Goal: Check status: Check status

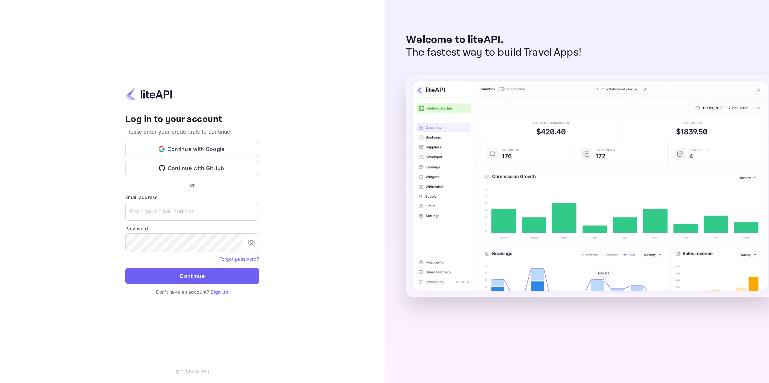
type input "[EMAIL_ADDRESS][DOMAIN_NAME]"
click at [184, 276] on button "Continue" at bounding box center [192, 276] width 134 height 16
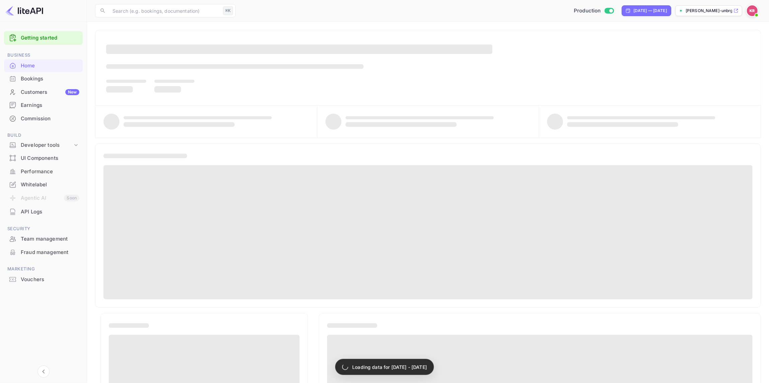
click at [39, 79] on div "Bookings" at bounding box center [50, 79] width 59 height 8
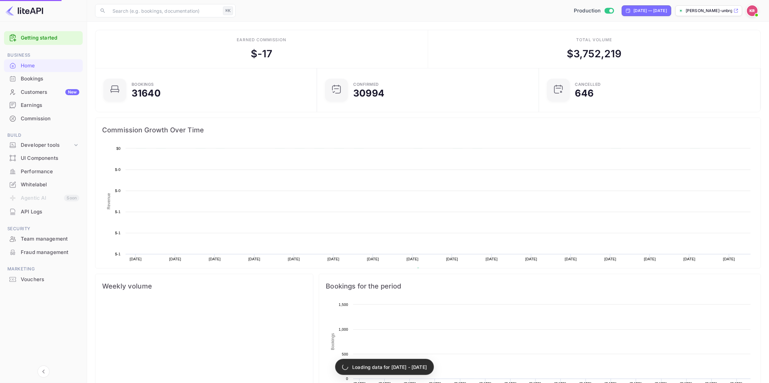
click at [32, 79] on div "Bookings" at bounding box center [50, 79] width 59 height 8
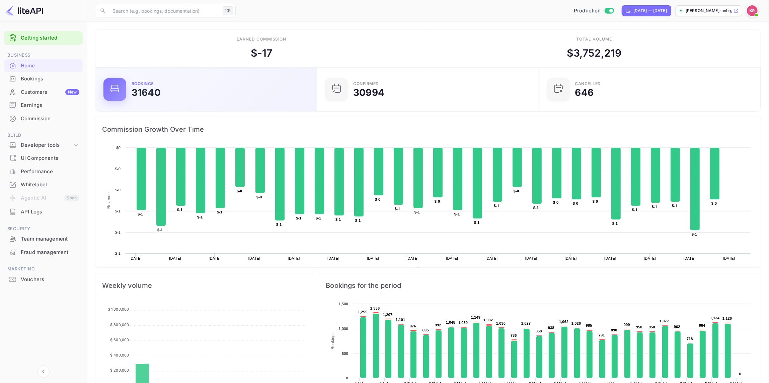
scroll to position [109, 218]
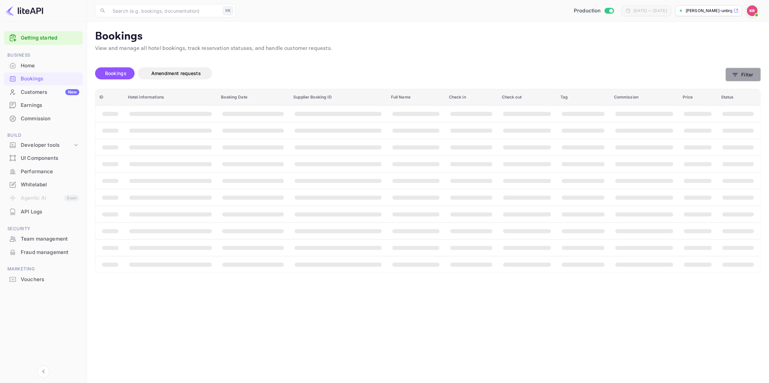
click at [748, 77] on button "Filter" at bounding box center [743, 75] width 35 height 14
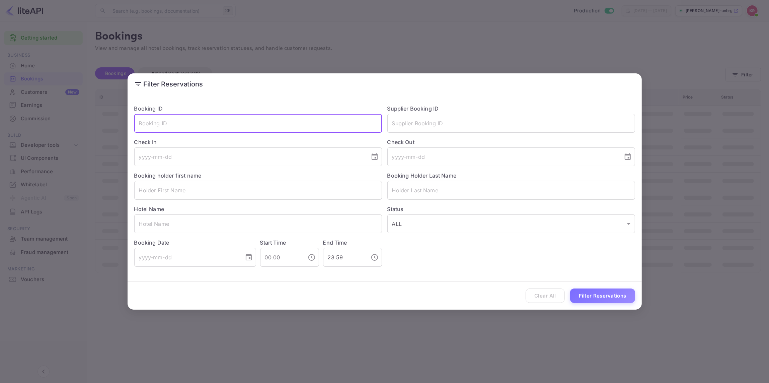
drag, startPoint x: 143, startPoint y: 123, endPoint x: 150, endPoint y: 129, distance: 9.7
click at [143, 123] on input "text" at bounding box center [258, 123] width 248 height 19
paste input "CMqsGgt4J"
drag, startPoint x: 139, startPoint y: 124, endPoint x: 146, endPoint y: 141, distance: 18.8
click at [139, 124] on input "CMqsGgt4J" at bounding box center [258, 123] width 248 height 19
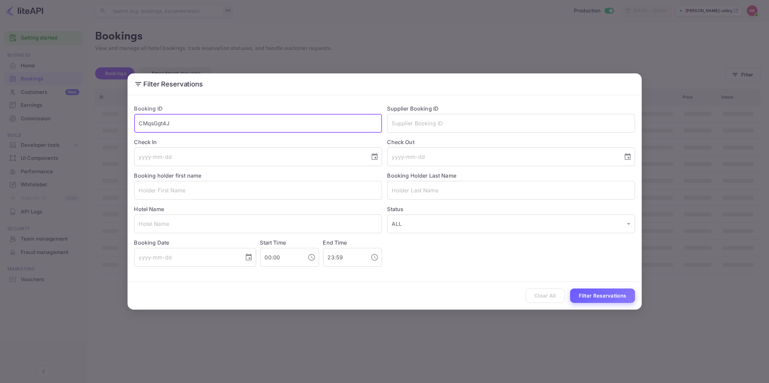
type input "CMqsGgt4J"
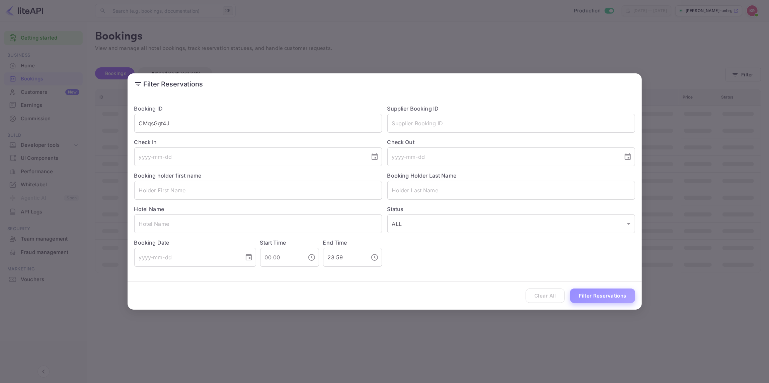
click at [598, 294] on button "Filter Reservations" at bounding box center [602, 295] width 65 height 14
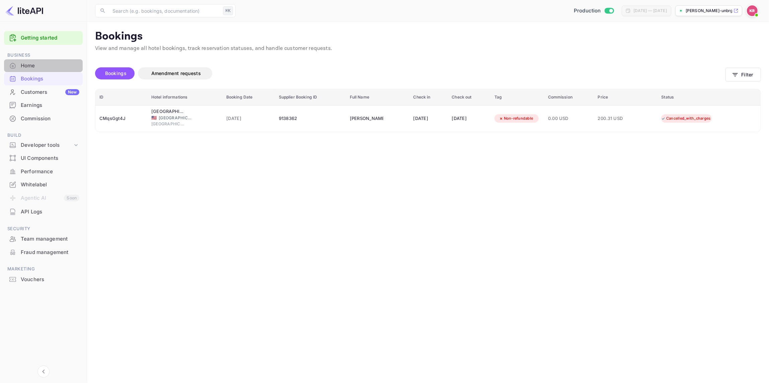
click at [31, 64] on div "Home" at bounding box center [50, 66] width 59 height 8
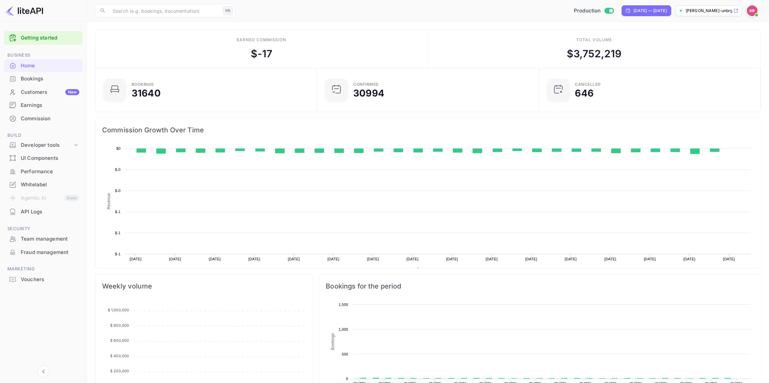
scroll to position [109, 218]
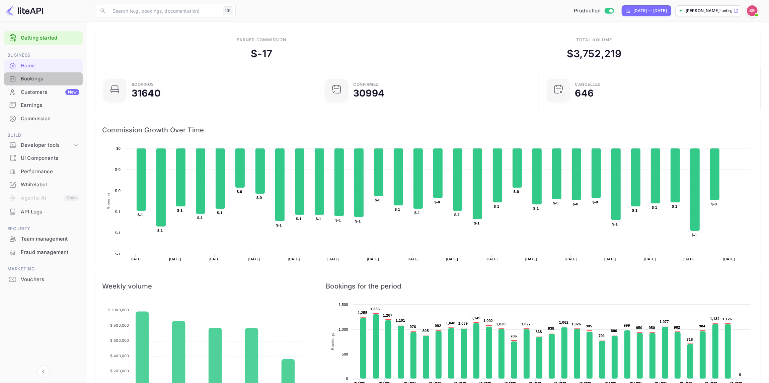
click at [42, 77] on div "Bookings" at bounding box center [50, 79] width 59 height 8
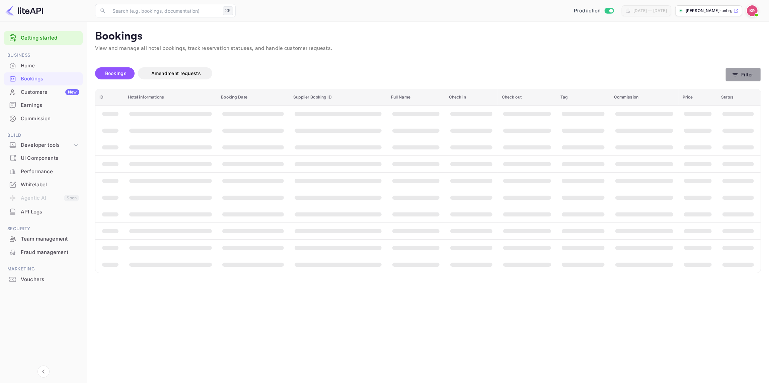
click at [746, 75] on button "Filter" at bounding box center [743, 75] width 35 height 14
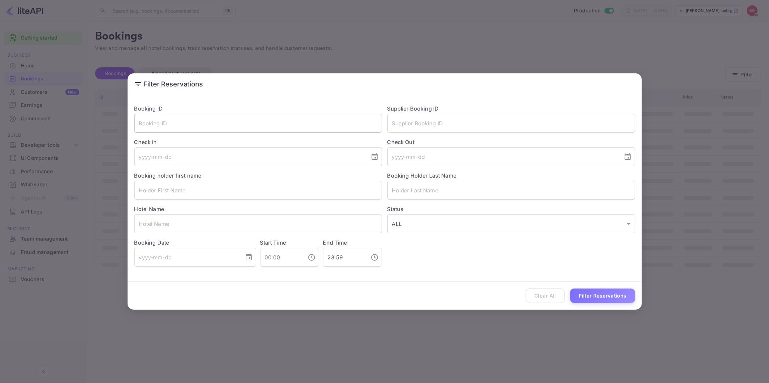
click at [150, 126] on input "text" at bounding box center [258, 123] width 248 height 19
click at [157, 120] on input "text" at bounding box center [258, 123] width 248 height 19
click at [148, 125] on input "text" at bounding box center [258, 123] width 248 height 19
drag, startPoint x: 150, startPoint y: 123, endPoint x: 123, endPoint y: 123, distance: 26.5
click at [123, 123] on div "Filter Reservations Booking ID √ ​ Supplier Booking ID ​ Check In ​ Check Out ​…" at bounding box center [384, 191] width 769 height 383
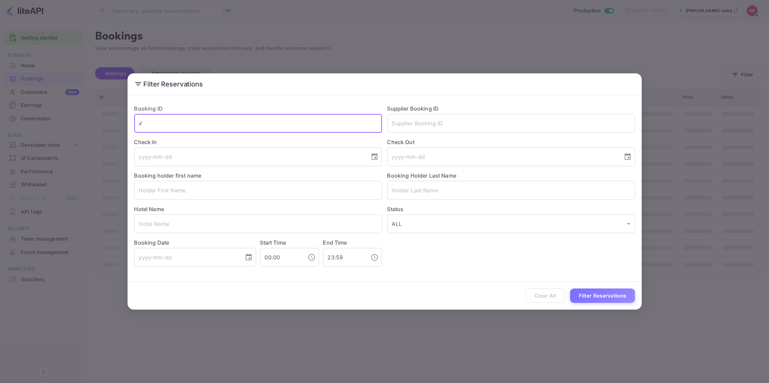
paste input "sETTPPAfm"
drag, startPoint x: 141, startPoint y: 123, endPoint x: 154, endPoint y: 137, distance: 19.0
click at [142, 124] on input "sETTPPAfm" at bounding box center [258, 123] width 248 height 19
type input "sETTPPAfm"
click at [612, 295] on button "Filter Reservations" at bounding box center [602, 295] width 65 height 14
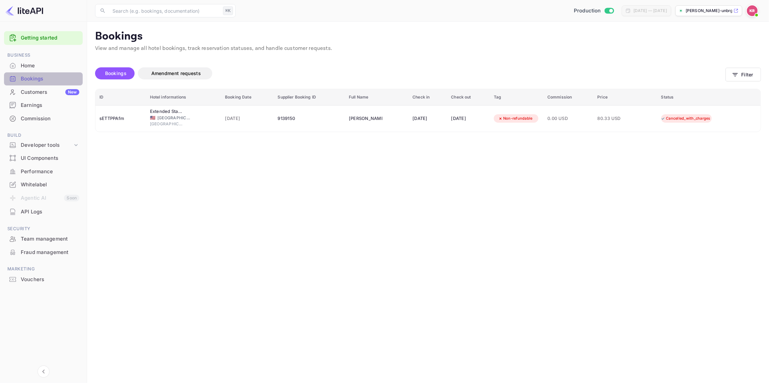
click at [32, 78] on div "Bookings" at bounding box center [50, 79] width 59 height 8
click at [32, 79] on div "Bookings" at bounding box center [50, 79] width 59 height 8
click at [29, 66] on div "Home" at bounding box center [50, 66] width 59 height 8
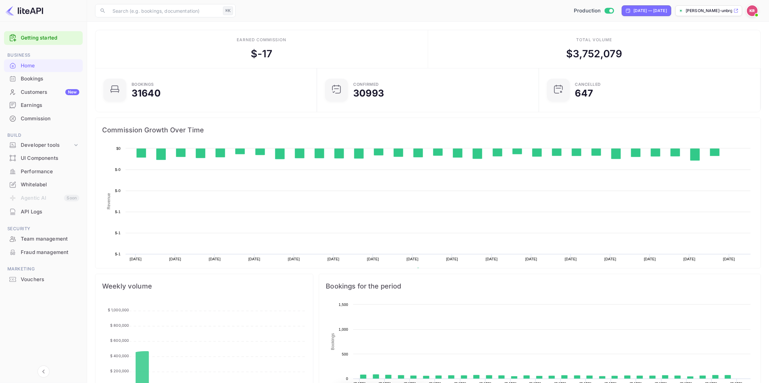
scroll to position [109, 218]
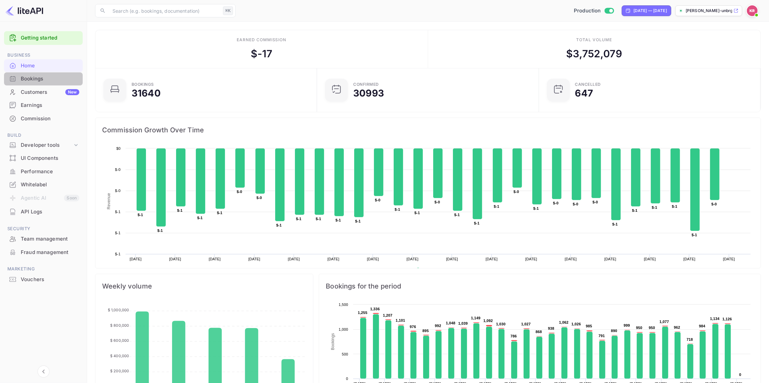
click at [30, 79] on div "Bookings" at bounding box center [50, 79] width 59 height 8
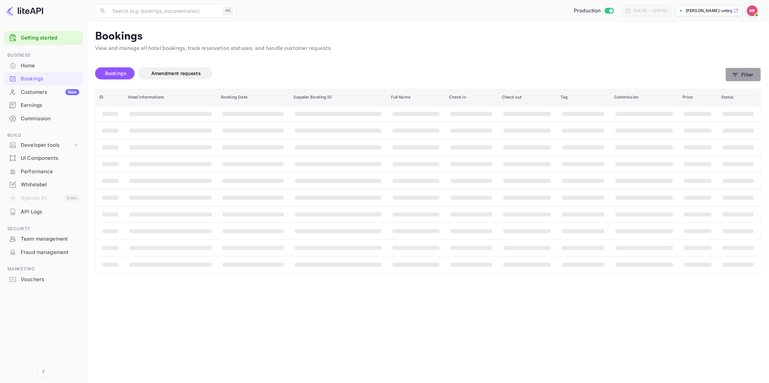
click at [743, 76] on button "Filter" at bounding box center [743, 75] width 35 height 14
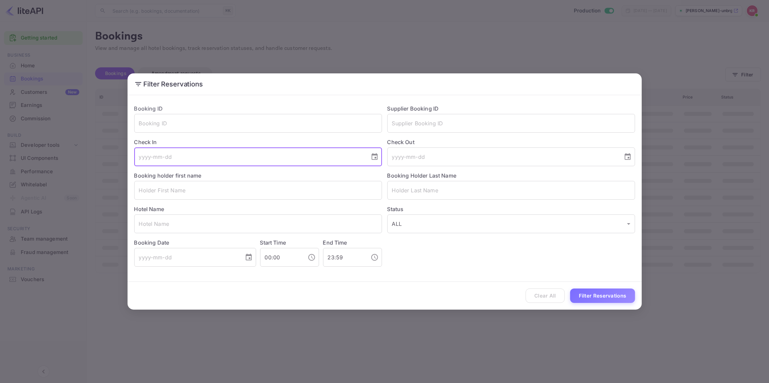
click at [150, 159] on input "tel" at bounding box center [249, 156] width 231 height 19
click at [375, 157] on icon "Choose date" at bounding box center [375, 156] width 6 height 7
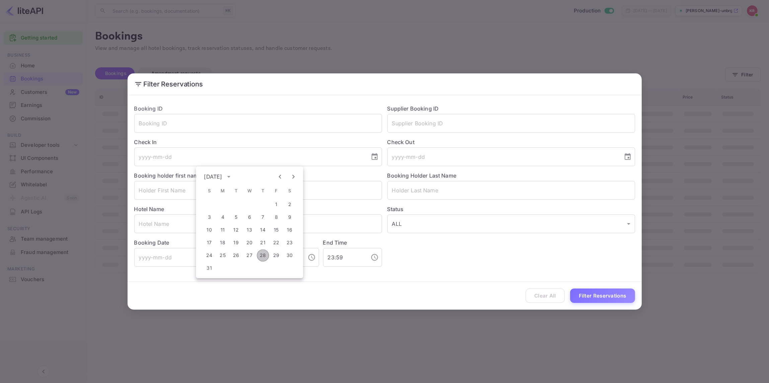
click at [262, 255] on button "28" at bounding box center [263, 255] width 12 height 12
type input "[DATE]"
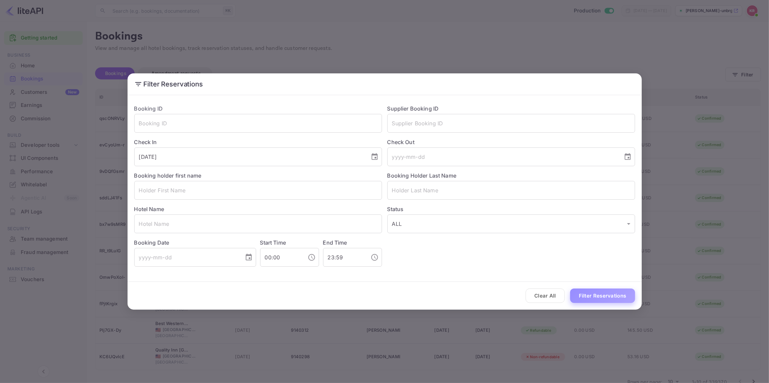
click at [595, 297] on button "Filter Reservations" at bounding box center [602, 295] width 65 height 14
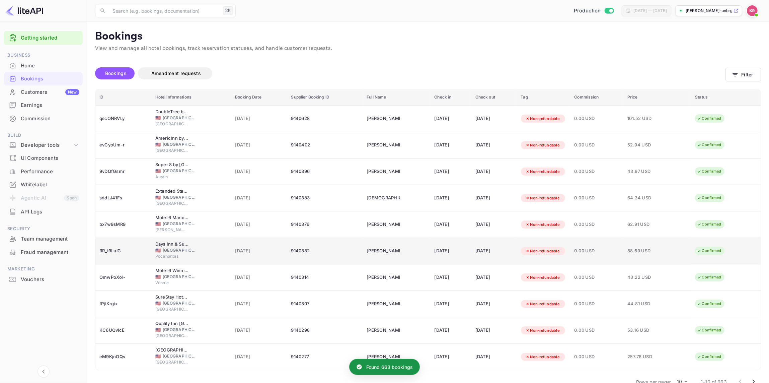
scroll to position [15, 0]
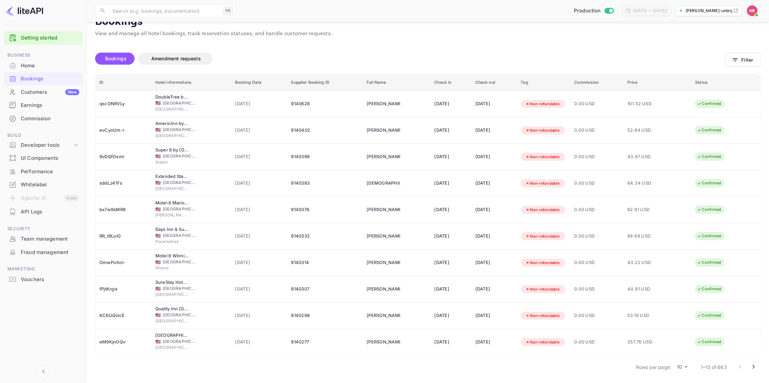
click at [754, 364] on icon "Go to next page" at bounding box center [754, 367] width 8 height 8
click at [754, 366] on icon "Go to next page" at bounding box center [754, 367] width 8 height 8
click at [754, 366] on icon "Go to next page" at bounding box center [754, 367] width 2 height 4
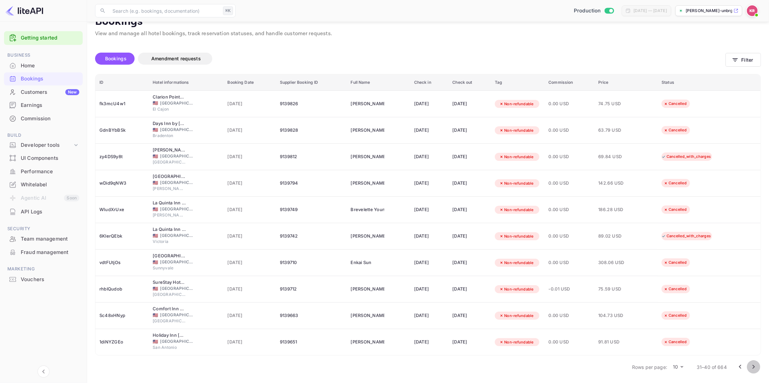
click at [755, 366] on icon "Go to next page" at bounding box center [754, 367] width 8 height 8
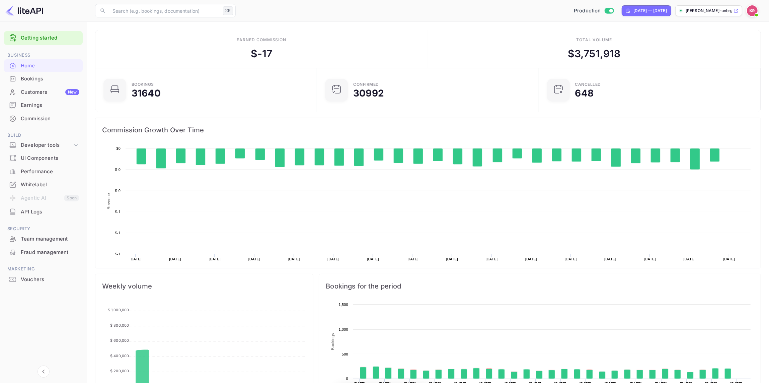
scroll to position [109, 218]
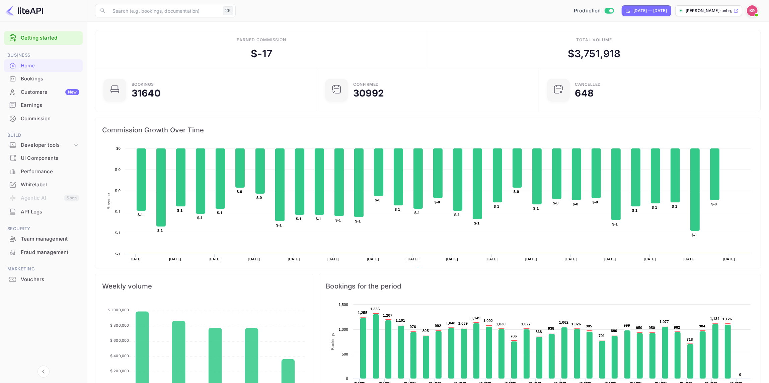
click at [754, 11] on img at bounding box center [752, 10] width 11 height 11
click at [708, 67] on div "Logout" at bounding box center [719, 69] width 77 height 16
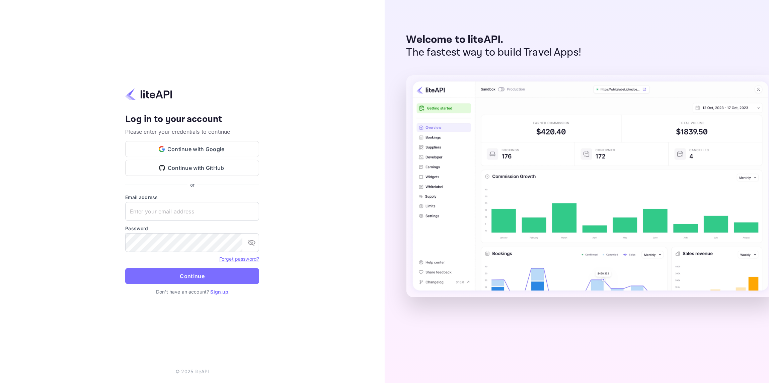
type input "nuiteedirectcug@hotelogical.com"
drag, startPoint x: 219, startPoint y: 210, endPoint x: 121, endPoint y: 211, distance: 98.1
click at [121, 211] on div "Your account has been created successfully, a confirmation link has been sent t…" at bounding box center [192, 191] width 385 height 383
click at [200, 280] on button "Continue" at bounding box center [192, 276] width 134 height 16
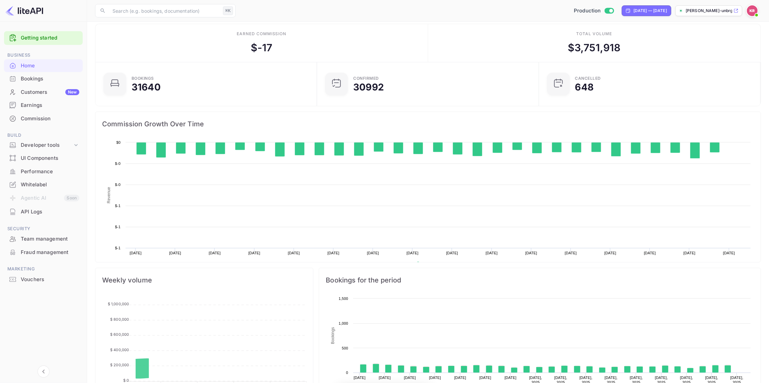
scroll to position [109, 218]
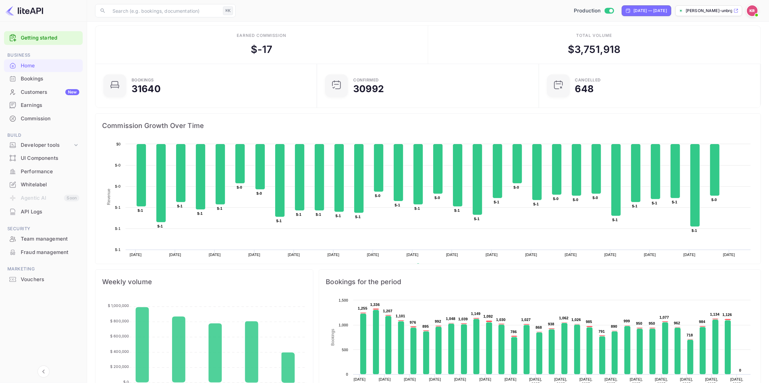
click at [35, 81] on div "Bookings" at bounding box center [50, 79] width 59 height 8
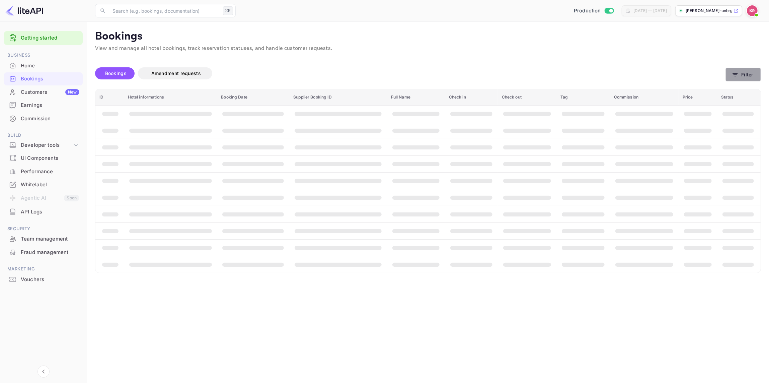
click at [749, 74] on button "Filter" at bounding box center [743, 75] width 35 height 14
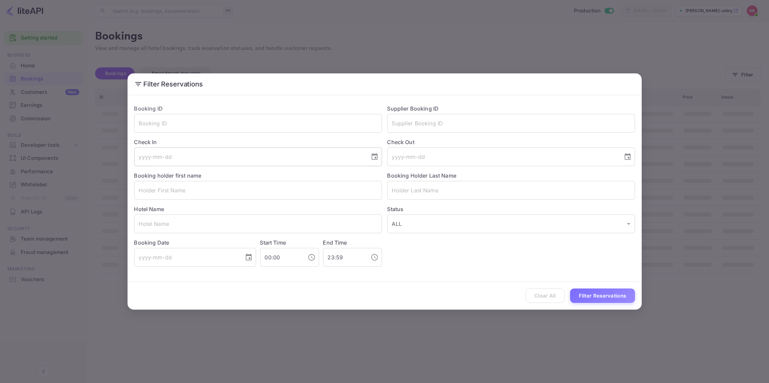
click at [374, 156] on icon "Choose date" at bounding box center [375, 157] width 8 height 8
click at [264, 256] on button "28" at bounding box center [263, 255] width 12 height 12
type input "[DATE]"
click at [588, 295] on button "Filter Reservations" at bounding box center [602, 295] width 65 height 14
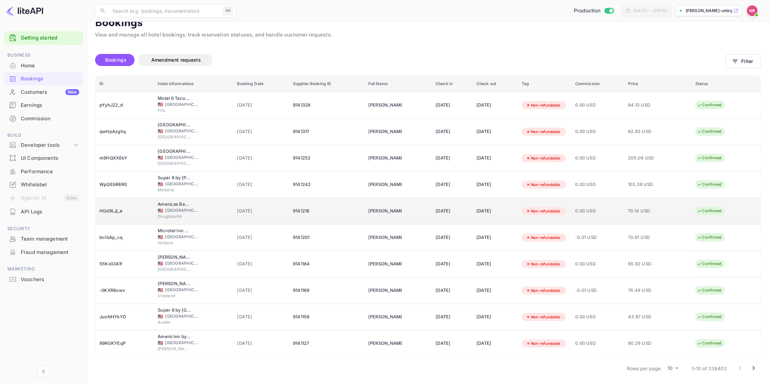
scroll to position [15, 0]
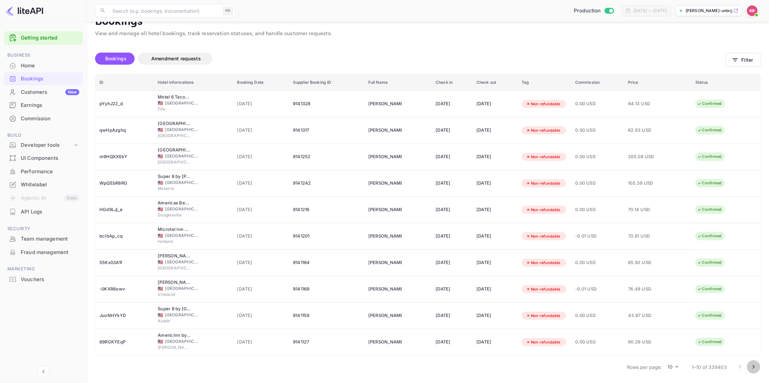
click at [755, 366] on icon "Go to next page" at bounding box center [754, 367] width 8 height 8
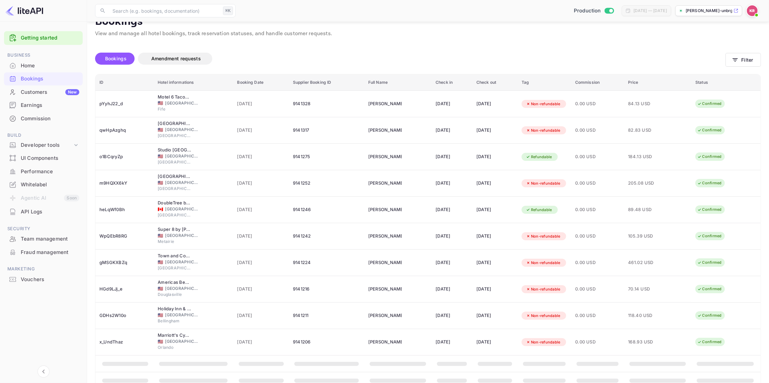
scroll to position [15, 0]
click at [754, 366] on th "booking table" at bounding box center [725, 363] width 69 height 17
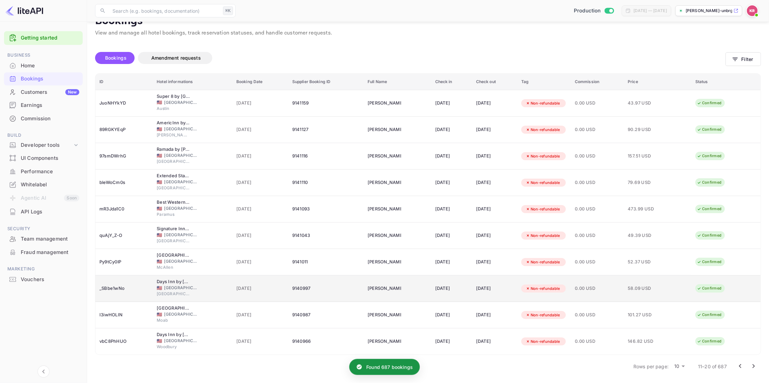
scroll to position [15, 0]
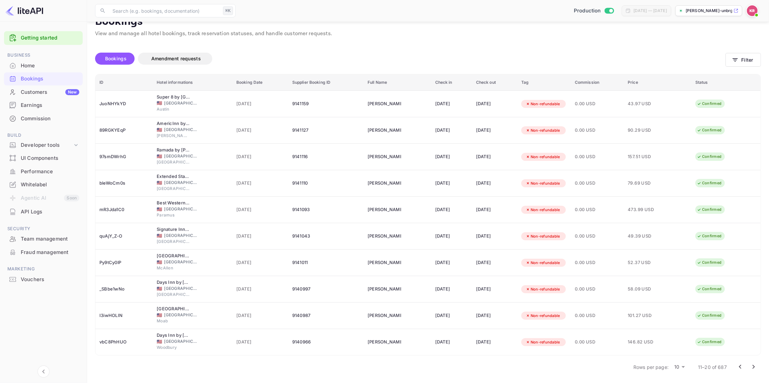
click at [753, 366] on icon "Go to next page" at bounding box center [754, 367] width 8 height 8
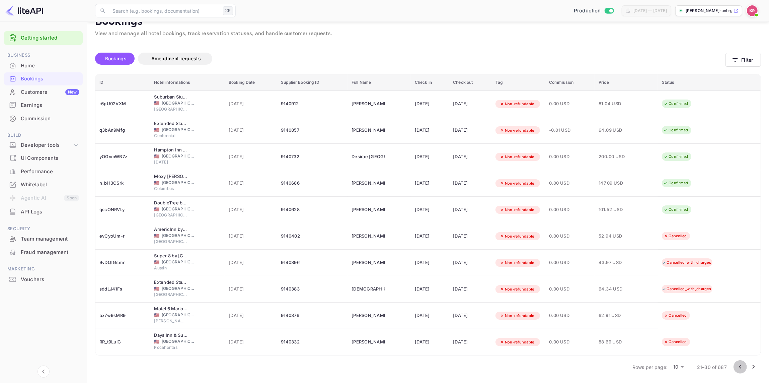
click at [740, 367] on icon "Go to previous page" at bounding box center [740, 367] width 8 height 8
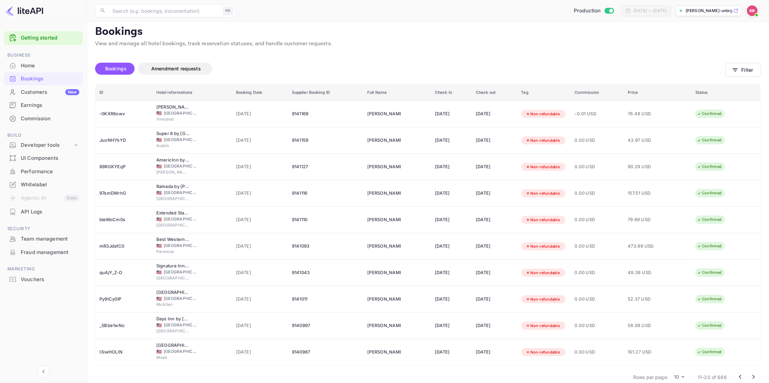
scroll to position [5, 0]
